Goal: Information Seeking & Learning: Learn about a topic

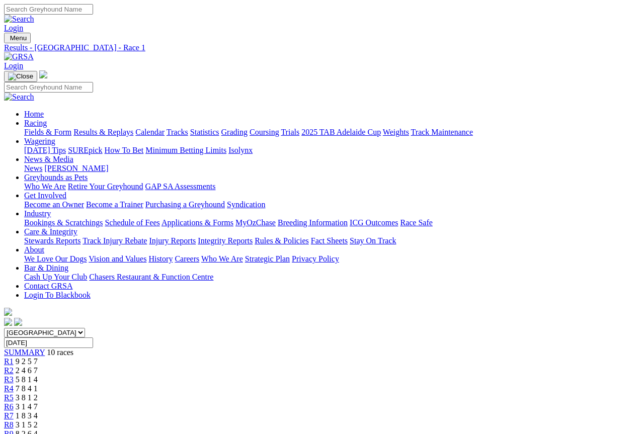
scroll to position [1, 0]
click at [73, 347] on span "10 races" at bounding box center [60, 351] width 27 height 9
click at [165, 128] on link "Calendar" at bounding box center [149, 132] width 29 height 9
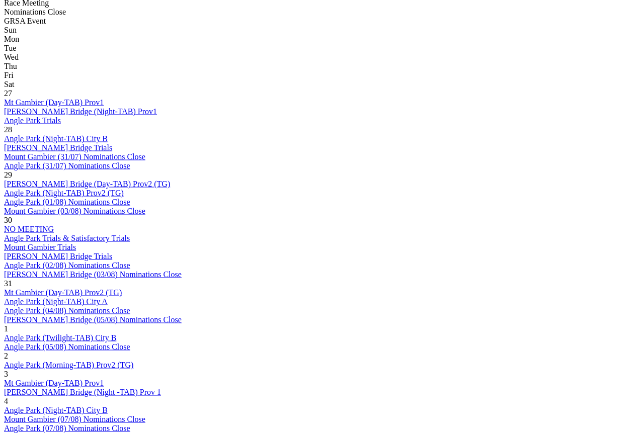
scroll to position [471, 0]
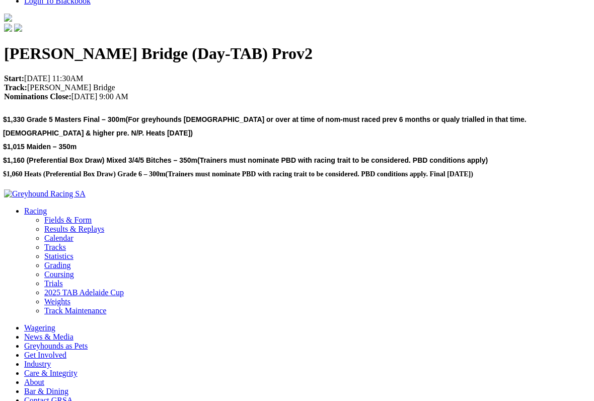
scroll to position [319, 0]
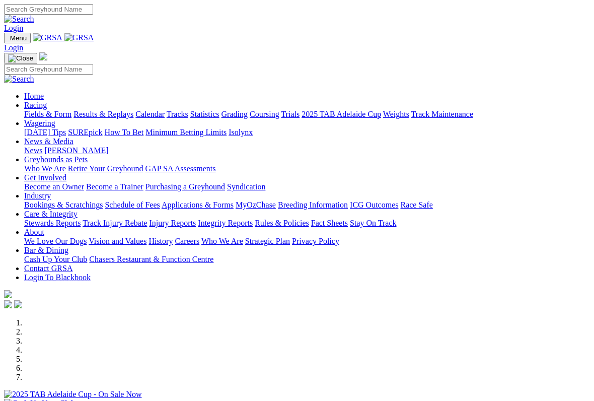
click at [47, 101] on link "Racing" at bounding box center [35, 105] width 23 height 9
click at [165, 110] on link "Calendar" at bounding box center [149, 114] width 29 height 9
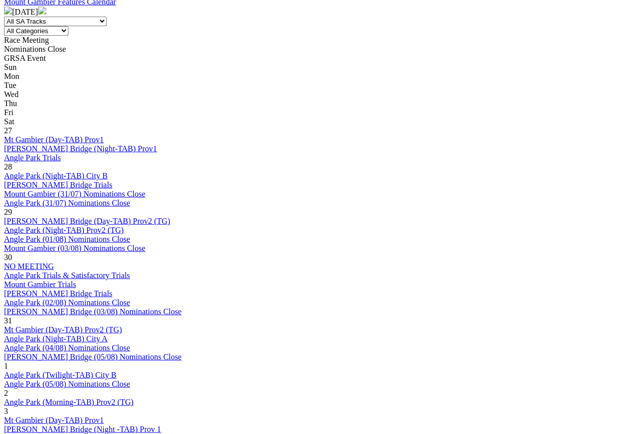
scroll to position [434, 0]
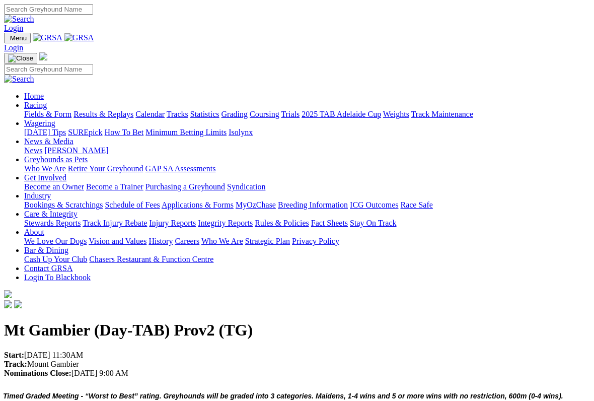
click at [47, 101] on link "Racing" at bounding box center [35, 105] width 23 height 9
click at [40, 110] on link "Fields & Form" at bounding box center [47, 114] width 47 height 9
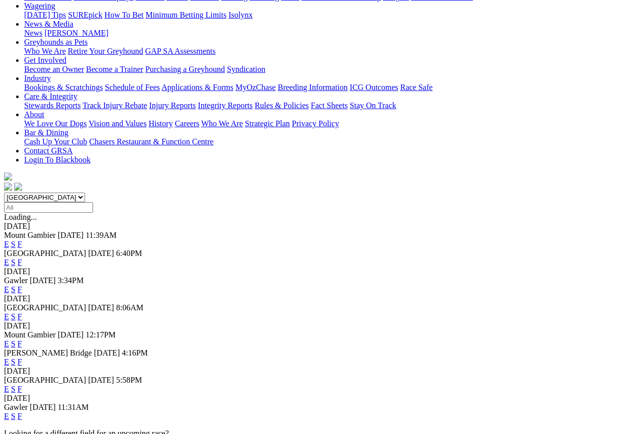
scroll to position [135, 0]
click at [9, 340] on link "E" at bounding box center [6, 344] width 5 height 9
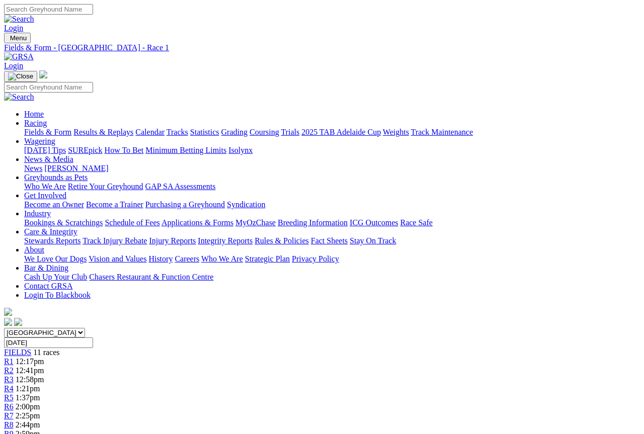
scroll to position [1, 0]
click at [31, 347] on link "FIELDS" at bounding box center [17, 351] width 27 height 9
